Goal: Transaction & Acquisition: Subscribe to service/newsletter

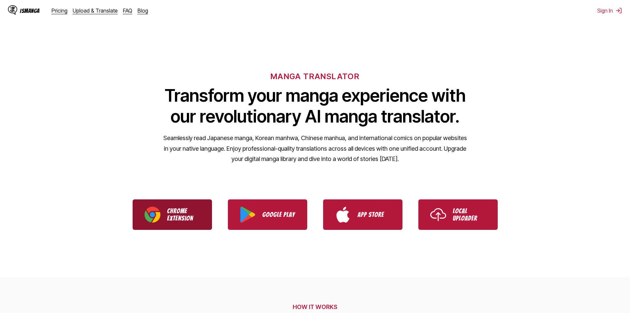
click at [164, 212] on link "Chrome Extension" at bounding box center [172, 214] width 79 height 30
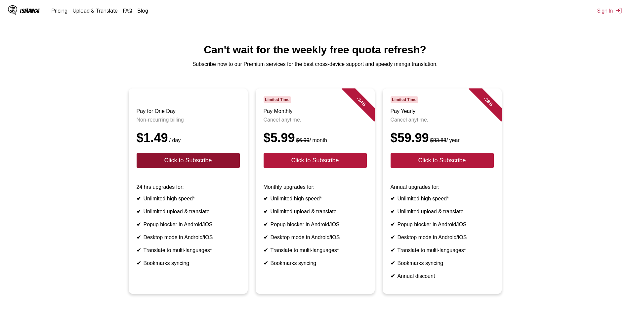
click at [173, 168] on button "Click to Subscribe" at bounding box center [188, 160] width 103 height 15
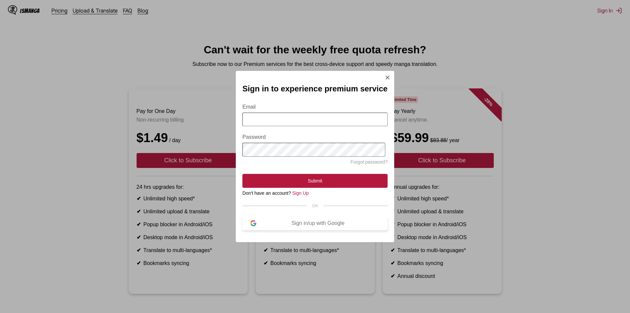
click at [308, 226] on div "Sign in/up with Google" at bounding box center [317, 223] width 123 height 6
click at [385, 76] on img "Sign In Modal" at bounding box center [387, 77] width 5 height 5
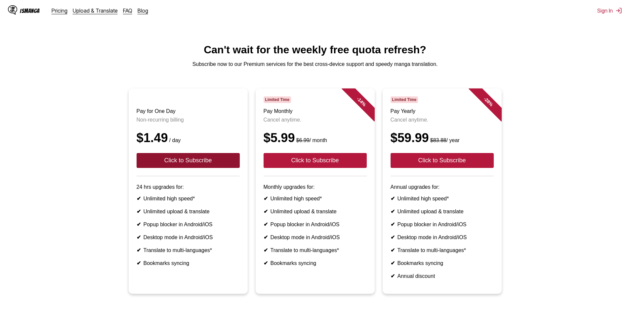
click at [193, 168] on button "Click to Subscribe" at bounding box center [188, 160] width 103 height 15
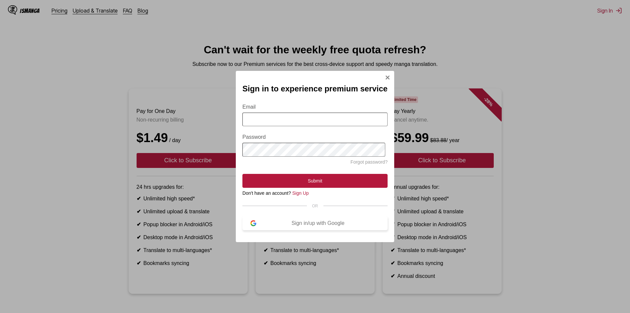
click at [305, 221] on button "Sign in/up with Google" at bounding box center [314, 223] width 145 height 14
click at [269, 119] on input "Email" at bounding box center [314, 119] width 145 height 14
type input "**********"
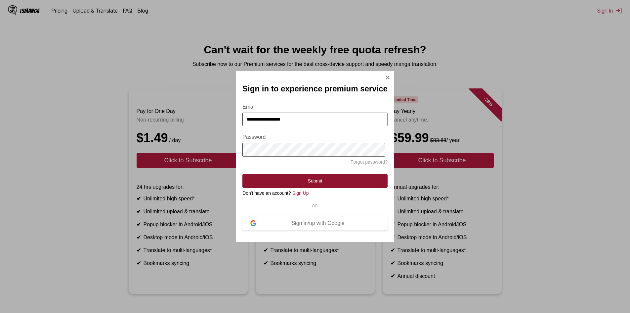
click at [318, 179] on button "Submit" at bounding box center [314, 181] width 145 height 14
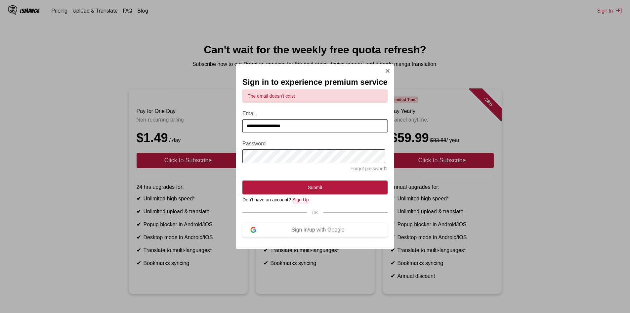
click at [300, 202] on link "Sign Up" at bounding box center [300, 199] width 17 height 5
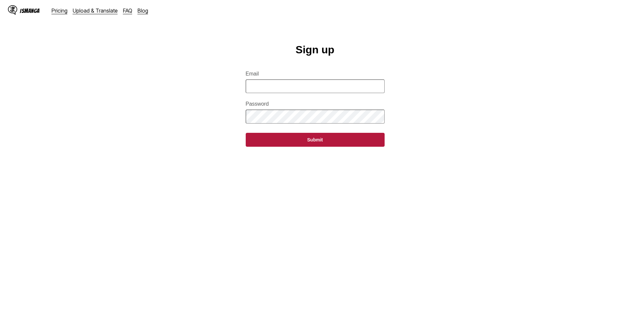
click at [317, 90] on input "Email" at bounding box center [315, 86] width 139 height 14
type input "**********"
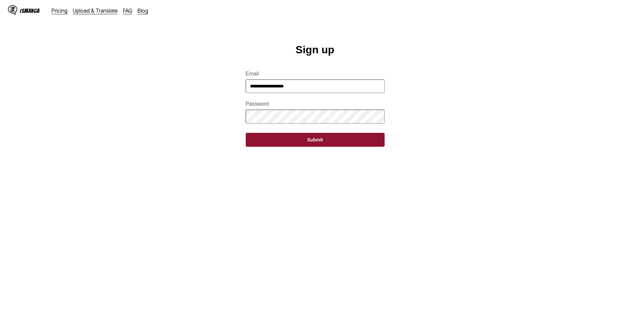
click at [319, 144] on button "Submit" at bounding box center [315, 140] width 139 height 14
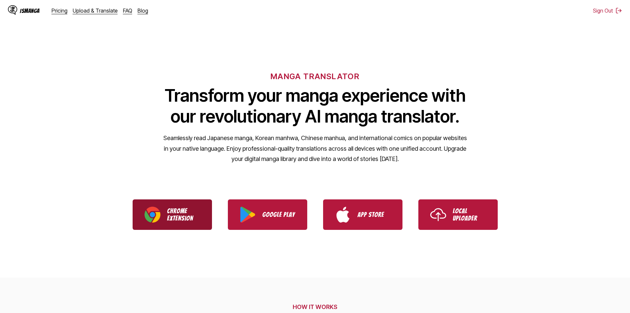
click at [174, 215] on p "Chrome Extension" at bounding box center [183, 214] width 33 height 15
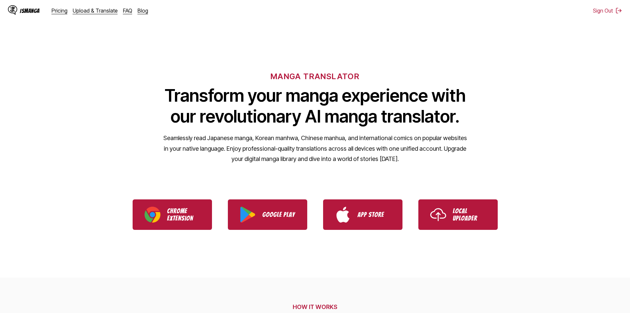
click at [447, 68] on div "MANGA TRANSLATOR Transform your manga experience with our revolutionary AI mang…" at bounding box center [315, 107] width 630 height 126
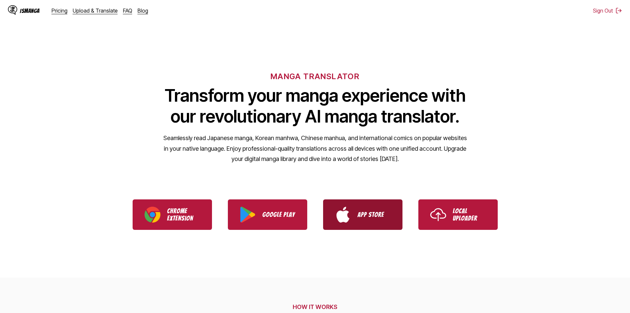
click at [364, 218] on p "App Store" at bounding box center [374, 214] width 33 height 7
